Goal: Task Accomplishment & Management: Manage account settings

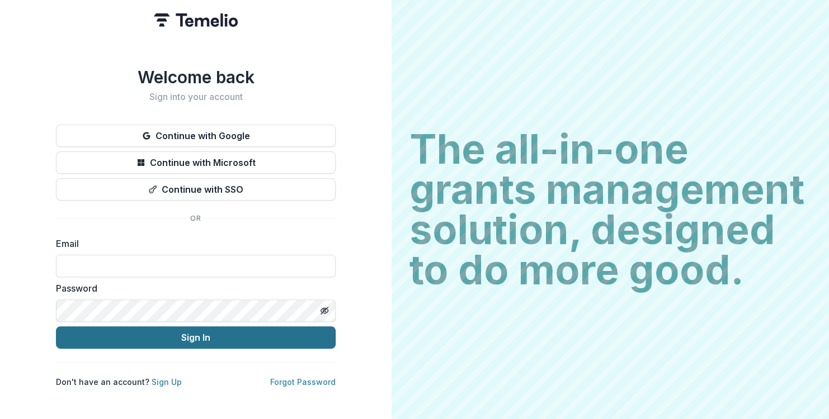
type input "**********"
click at [199, 331] on button "Sign In" at bounding box center [196, 337] width 280 height 22
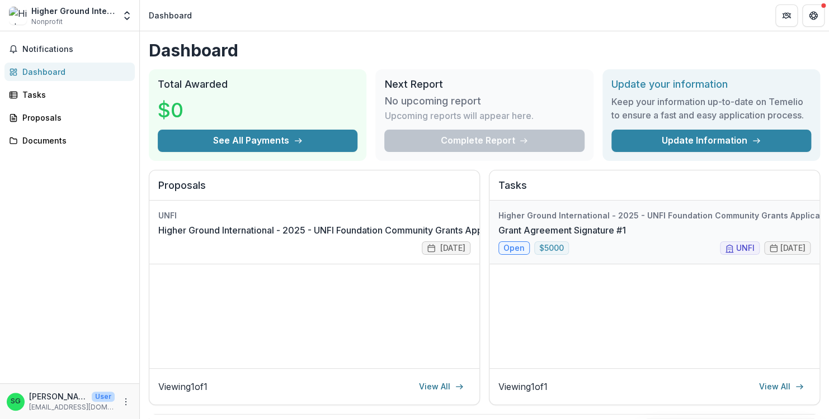
click at [509, 237] on link "Grant Agreement Signature #1" at bounding box center [561, 230] width 127 height 13
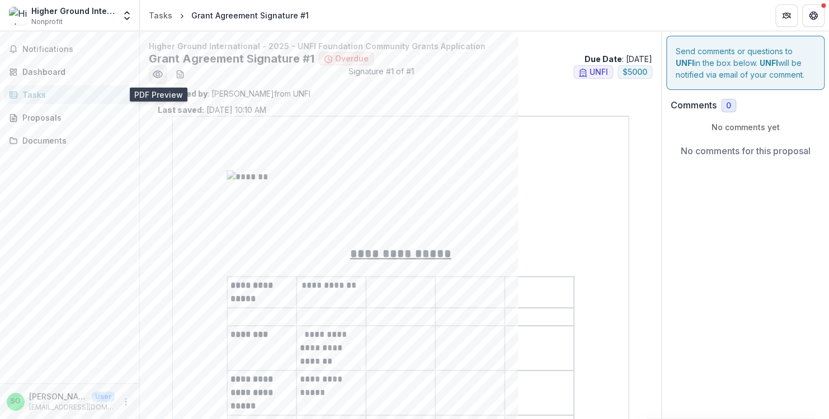
click at [157, 69] on icon "Preview 7abacd77-cc7c-492a-94c4-4a4e3ebe06cd.pdf" at bounding box center [157, 74] width 11 height 11
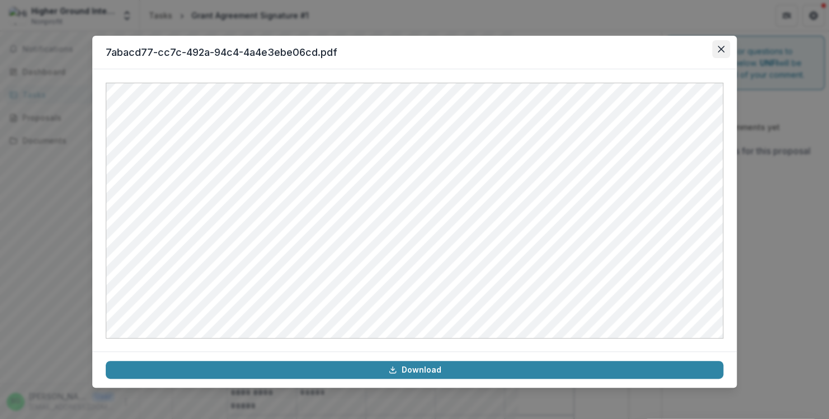
click at [718, 46] on icon "Close" at bounding box center [720, 49] width 7 height 7
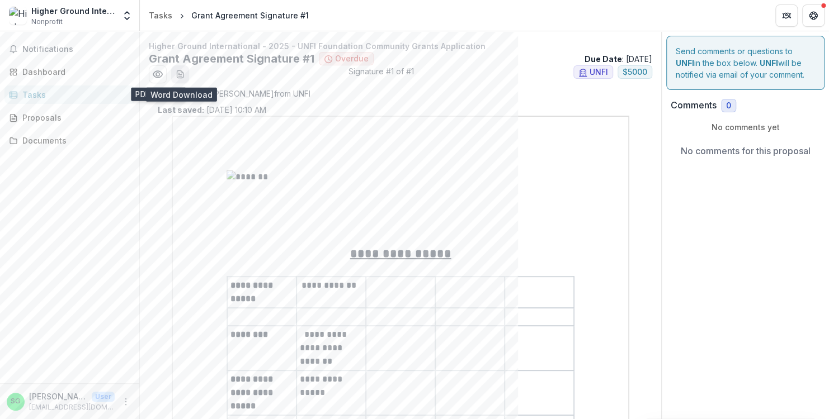
click at [179, 71] on icon "download-word-button" at bounding box center [180, 74] width 6 height 7
click at [286, 96] on p "Assigned by : Kristine Creveling from UNFI" at bounding box center [400, 94] width 485 height 12
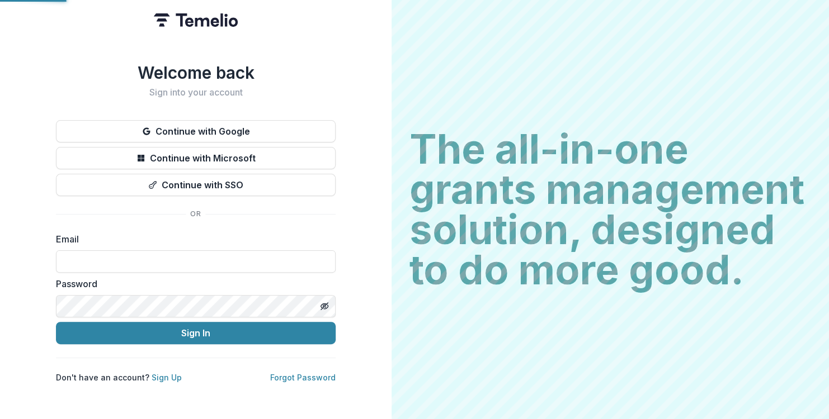
type input "**********"
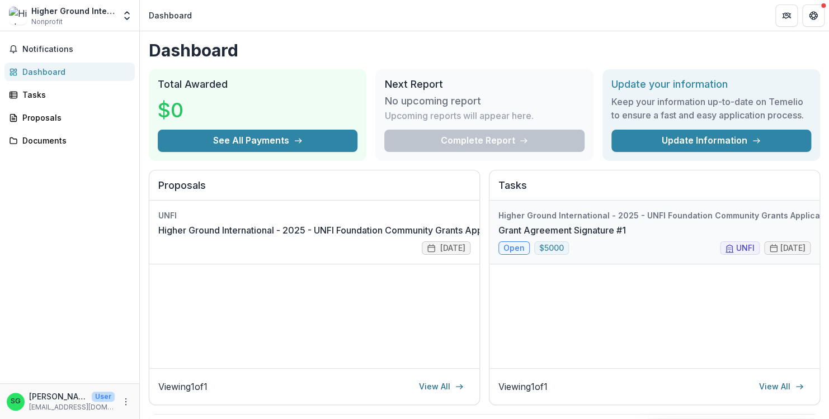
click at [508, 237] on link "Grant Agreement Signature #1" at bounding box center [561, 230] width 127 height 13
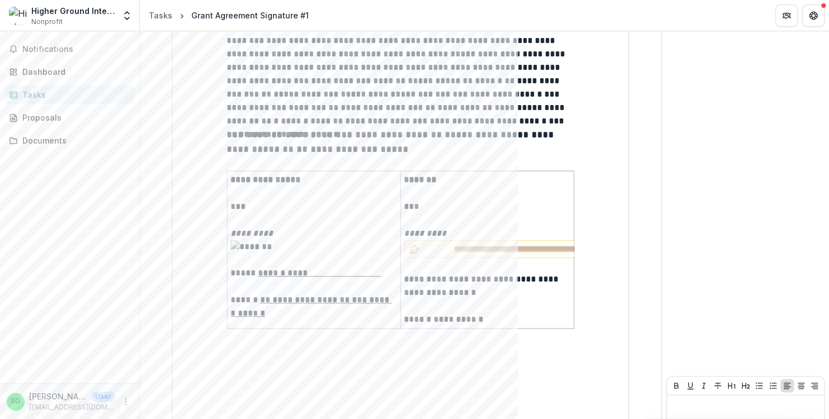
scroll to position [2886, 0]
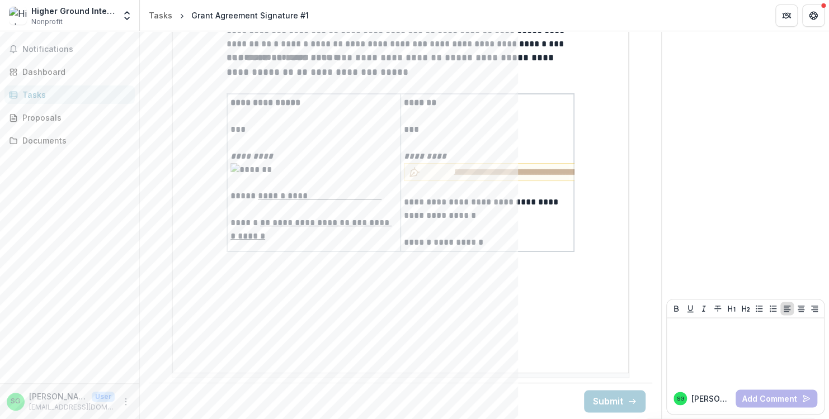
click at [98, 152] on div "Notifications Dashboard Tasks Proposals Documents" at bounding box center [69, 207] width 139 height 352
click at [49, 134] on link "Documents" at bounding box center [69, 140] width 130 height 18
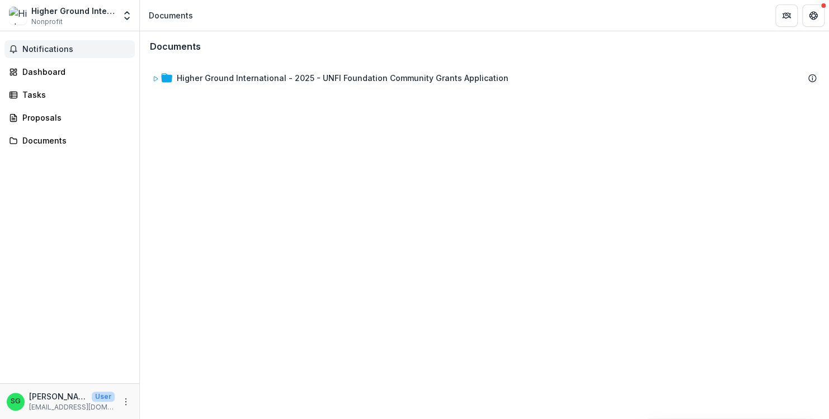
click at [46, 43] on button "Notifications" at bounding box center [69, 49] width 130 height 18
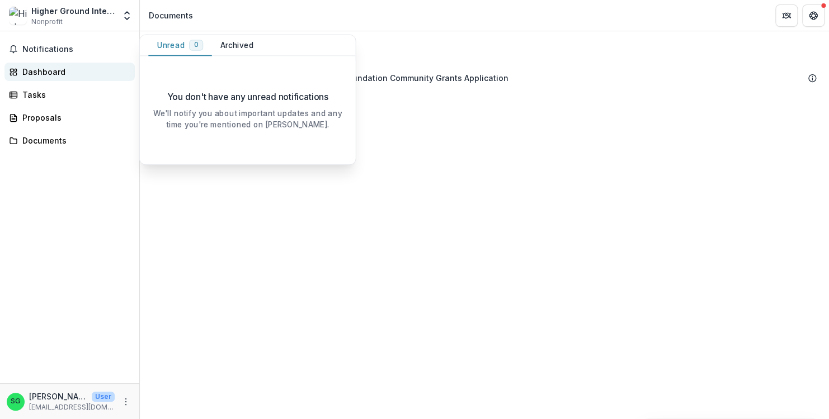
click at [35, 67] on div "Dashboard" at bounding box center [73, 72] width 103 height 12
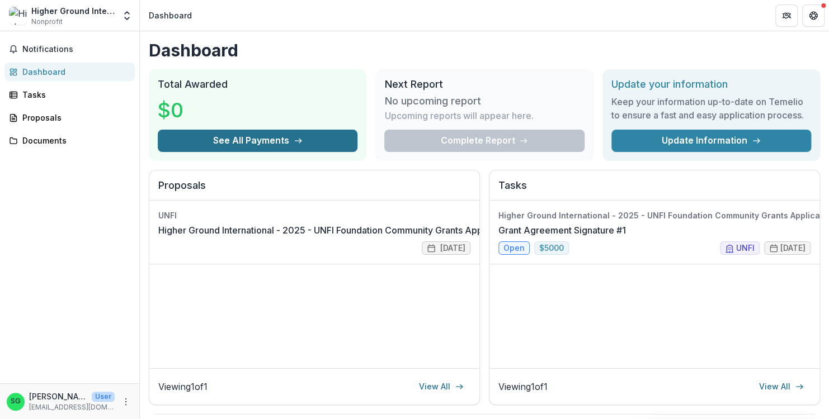
click at [205, 132] on button "See All Payments" at bounding box center [258, 141] width 200 height 22
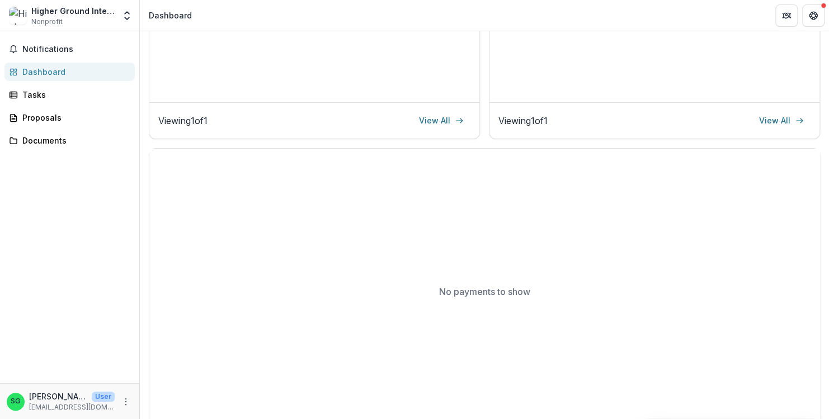
scroll to position [281, 0]
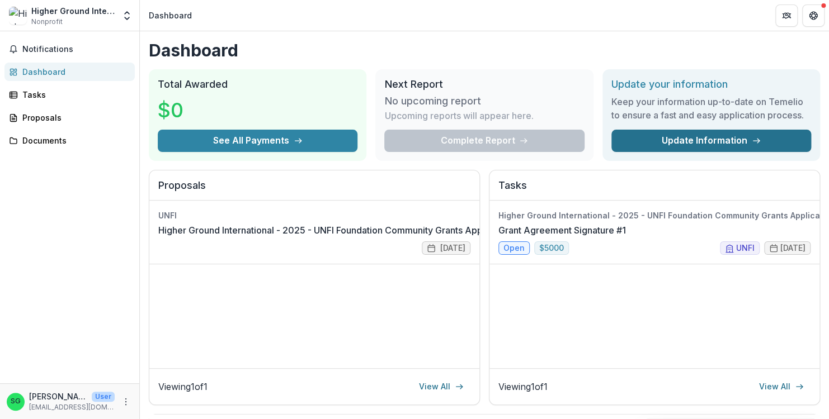
click at [692, 135] on link "Update Information" at bounding box center [711, 141] width 200 height 22
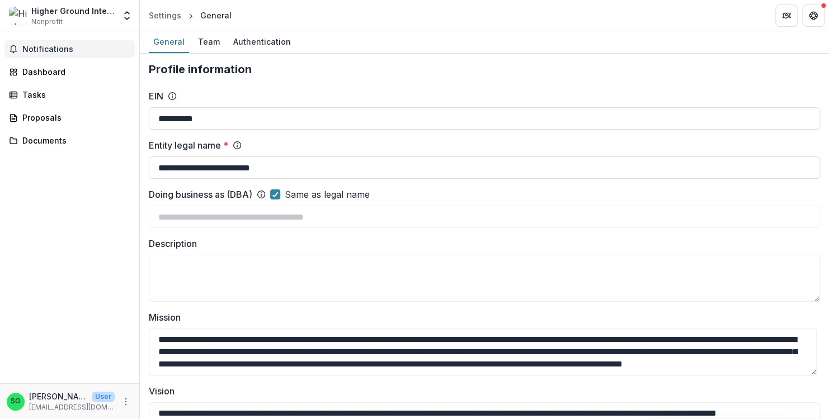
drag, startPoint x: 87, startPoint y: 50, endPoint x: 54, endPoint y: 44, distance: 34.1
click at [54, 45] on span "Notifications" at bounding box center [76, 50] width 108 height 10
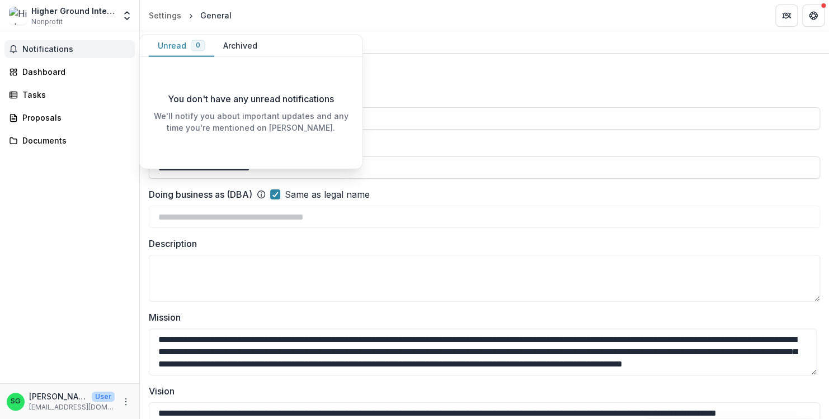
click at [54, 45] on span "Notifications" at bounding box center [76, 50] width 108 height 10
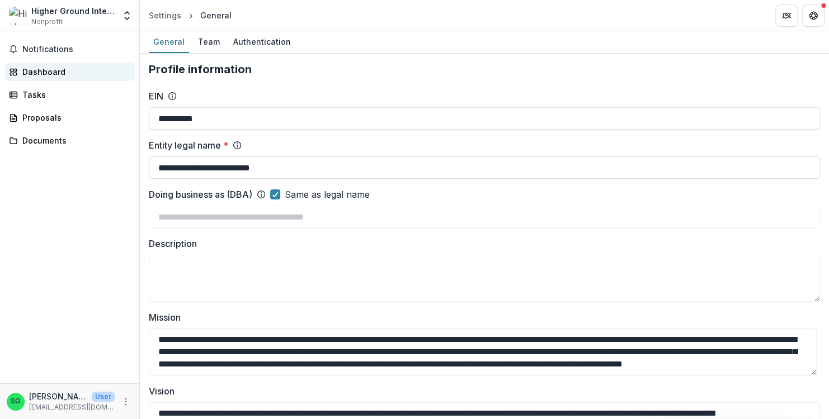
click at [42, 65] on link "Dashboard" at bounding box center [69, 72] width 130 height 18
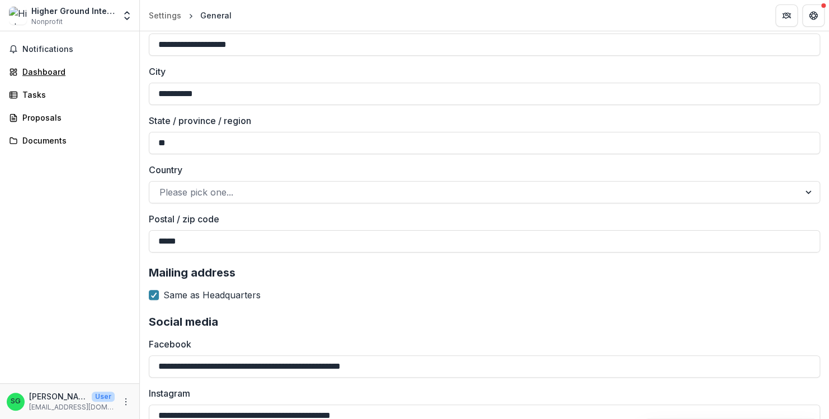
scroll to position [1005, 0]
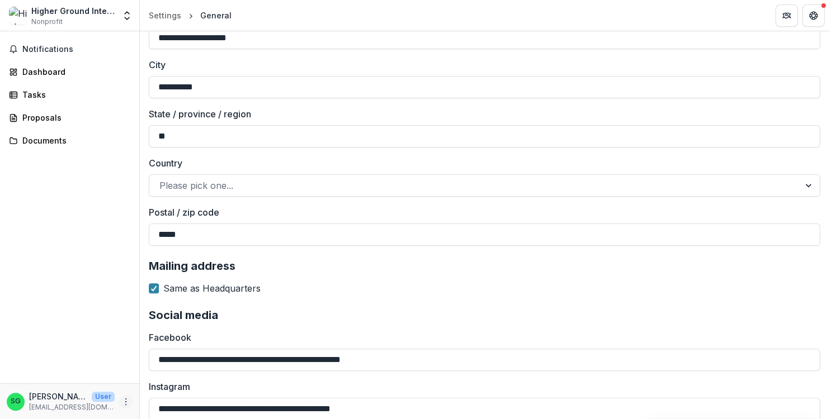
click at [123, 403] on icon "More" at bounding box center [125, 401] width 9 height 9
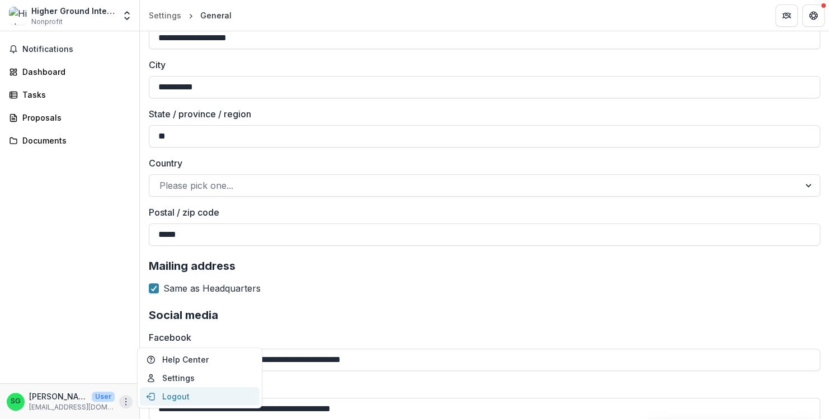
click at [167, 393] on button "Logout" at bounding box center [200, 396] width 120 height 18
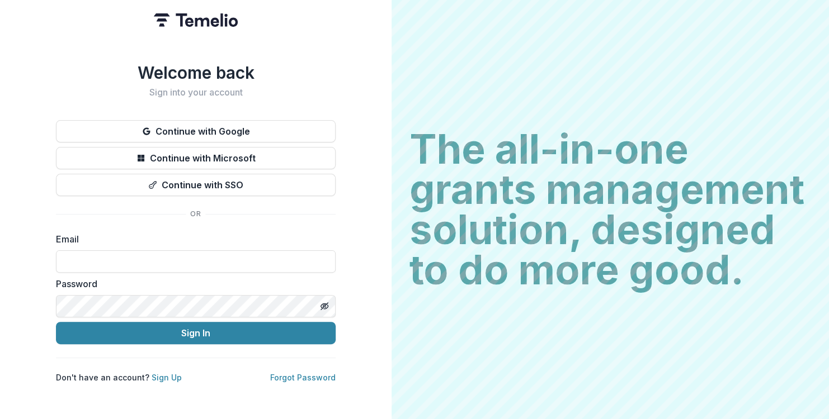
type input "**********"
